Goal: Information Seeking & Learning: Learn about a topic

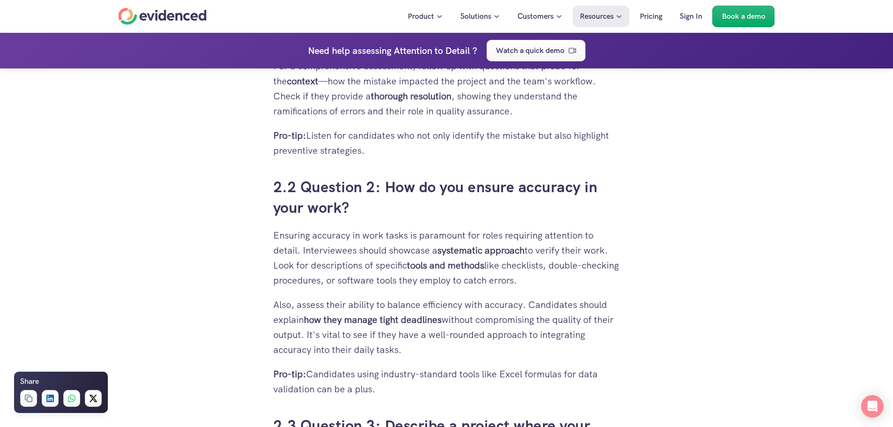
scroll to position [1399, 0]
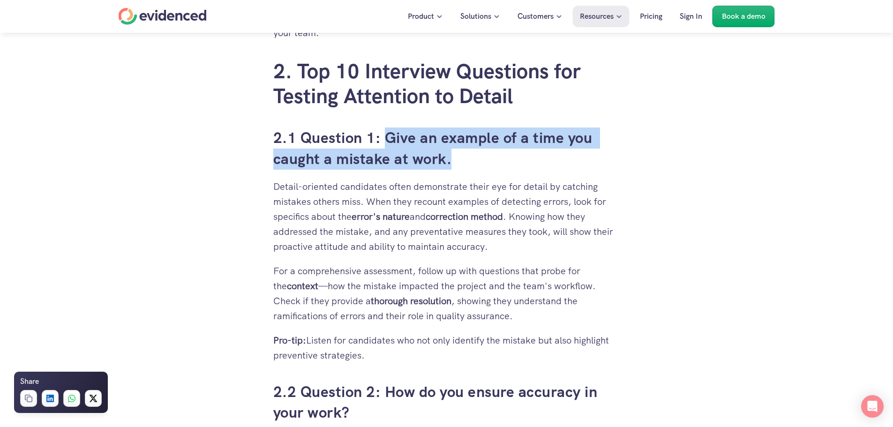
drag, startPoint x: 387, startPoint y: 136, endPoint x: 453, endPoint y: 151, distance: 67.2
click at [453, 151] on h3 "2.1 Question 1: Give an example of a time you caught a mistake at work." at bounding box center [446, 149] width 347 height 42
copy h3 "Give an example of a time you caught a mistake at work."
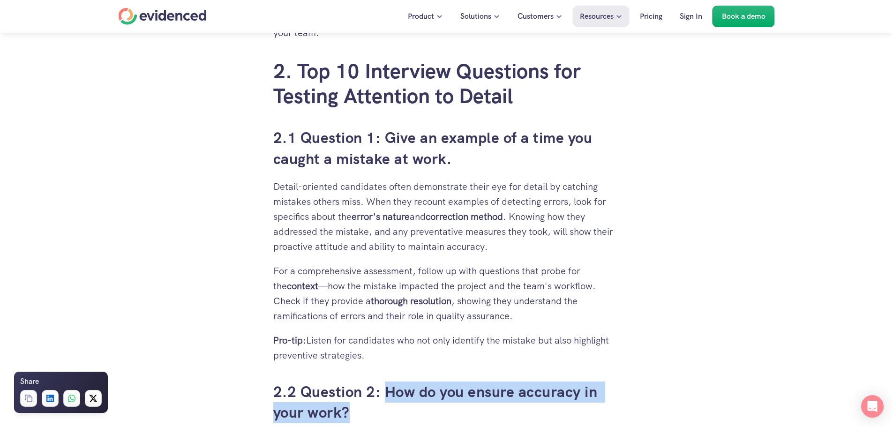
drag, startPoint x: 384, startPoint y: 390, endPoint x: 389, endPoint y: 407, distance: 17.1
click at [389, 407] on h3 "2.2 Question 2: How do you ensure accuracy in your work?" at bounding box center [446, 403] width 347 height 42
copy h3 "How do you ensure accuracy in your work?"
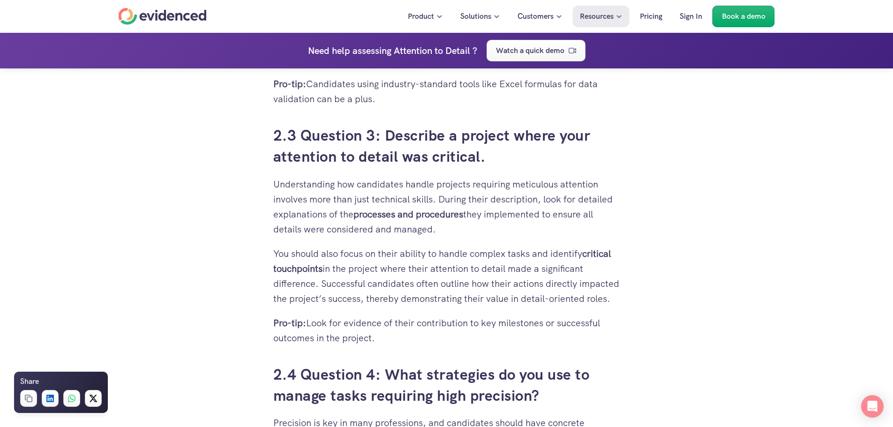
scroll to position [1915, 0]
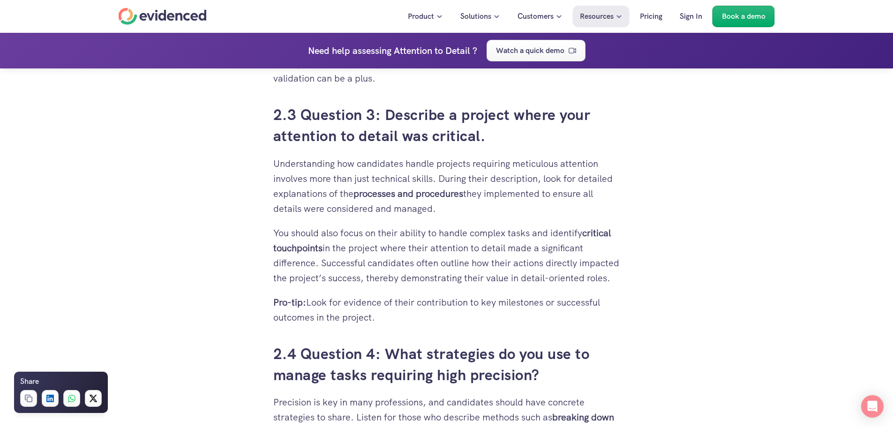
drag, startPoint x: 388, startPoint y: 115, endPoint x: 483, endPoint y: 135, distance: 97.7
click at [483, 135] on h3 "2.3 Question 3: Describe a project where your attention to detail was critical." at bounding box center [446, 126] width 347 height 42
copy h3 "Describe a project where your attention to detail was critical."
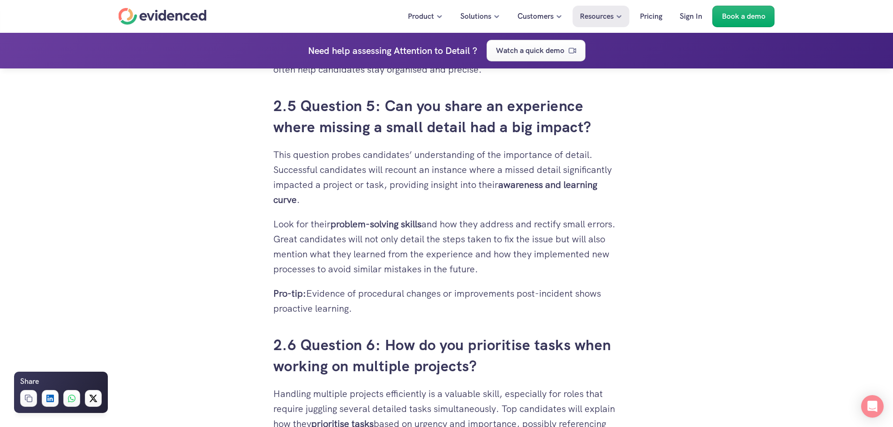
scroll to position [2431, 0]
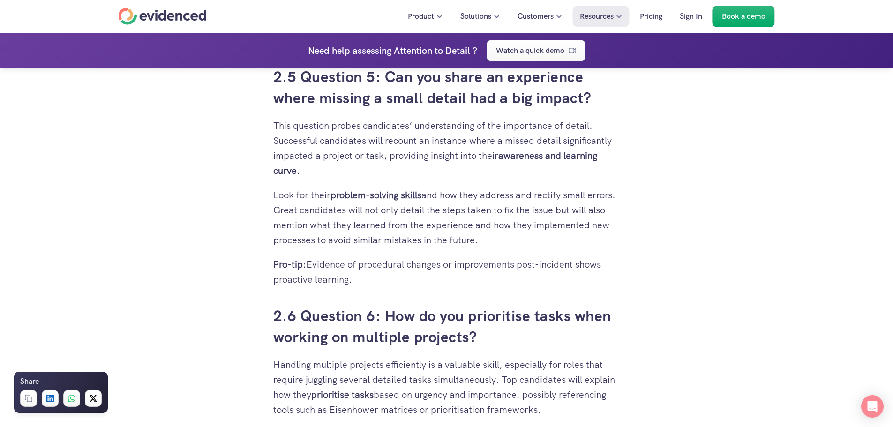
drag, startPoint x: 387, startPoint y: 91, endPoint x: 593, endPoint y: 114, distance: 207.2
click at [593, 109] on h3 "2.5 Question 5: Can you share an experience where missing a small detail had a …" at bounding box center [446, 88] width 347 height 42
copy h3 "Can you share an experience where missing a small detail had a big impact?"
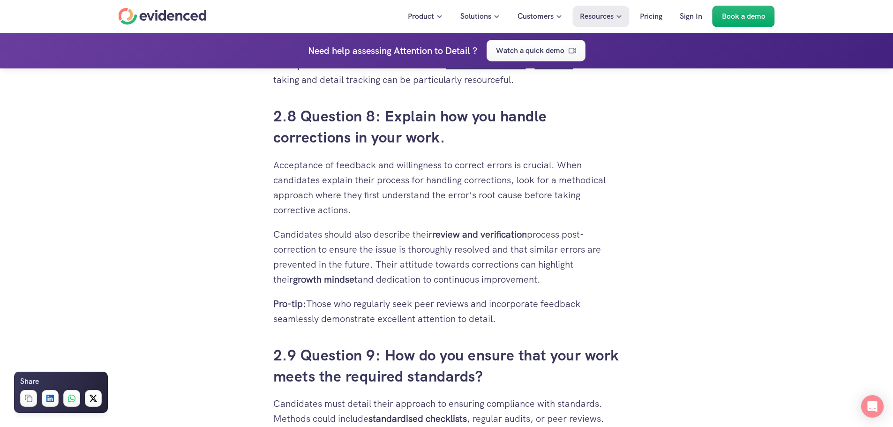
scroll to position [3135, 0]
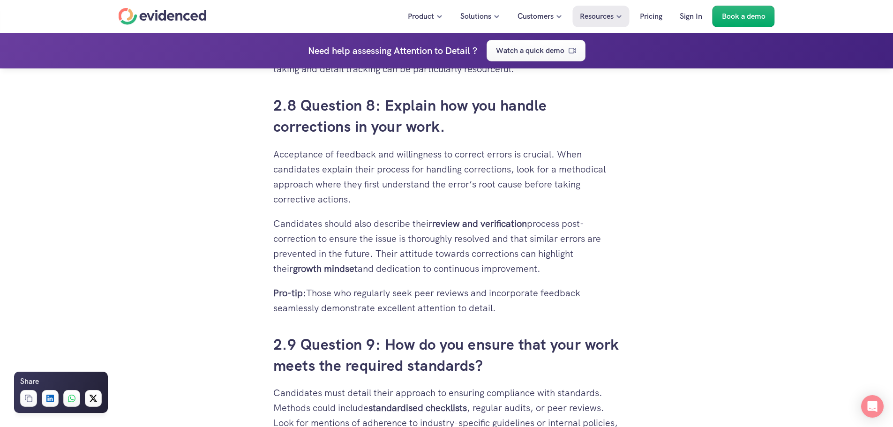
drag, startPoint x: 386, startPoint y: 119, endPoint x: 444, endPoint y: 141, distance: 61.7
click at [444, 137] on h3 "2.8 Question 8: Explain how you handle corrections in your work." at bounding box center [446, 116] width 347 height 42
copy h3 "Explain how you handle corrections in your work."
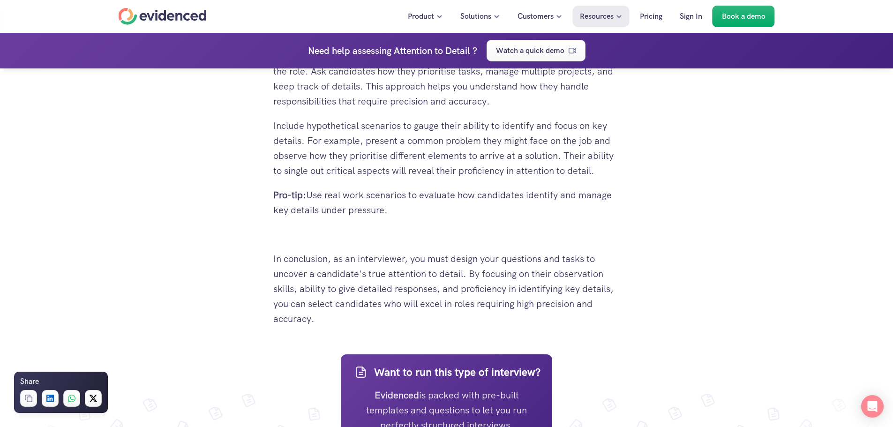
scroll to position [4588, 0]
